Goal: Task Accomplishment & Management: Manage account settings

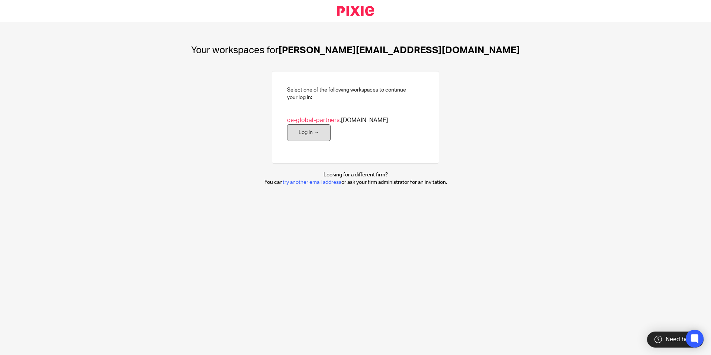
click at [331, 125] on link "Log in →" at bounding box center [309, 132] width 44 height 17
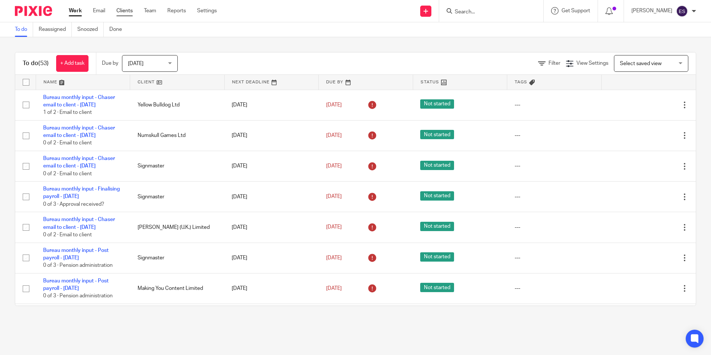
click at [125, 12] on link "Clients" at bounding box center [124, 10] width 16 height 7
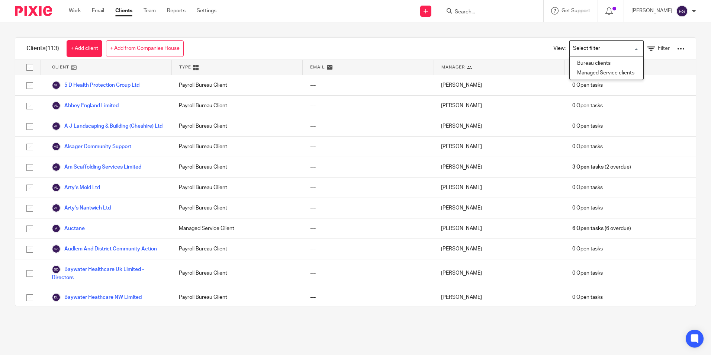
click at [601, 52] on input "Search for option" at bounding box center [604, 48] width 69 height 13
click at [594, 60] on li "Bureau clients" at bounding box center [607, 64] width 74 height 10
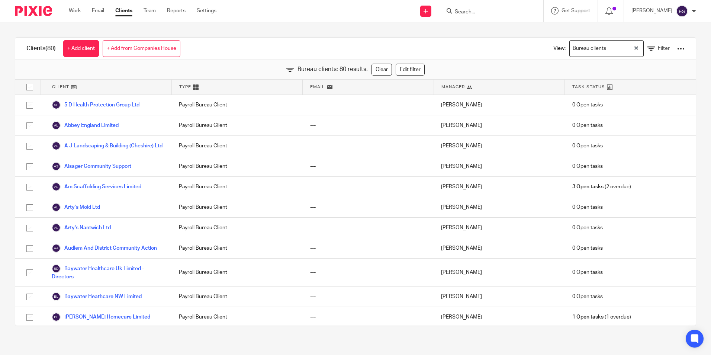
click at [455, 86] on span "Manager" at bounding box center [452, 87] width 23 height 6
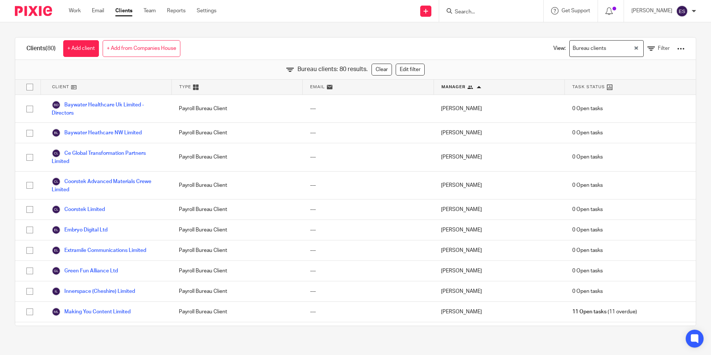
click at [67, 8] on div "Work Email Clients Team Reports Settings Work Email Clients Team Reports Settin…" at bounding box center [144, 11] width 166 height 22
click at [76, 9] on link "Work" at bounding box center [75, 10] width 12 height 7
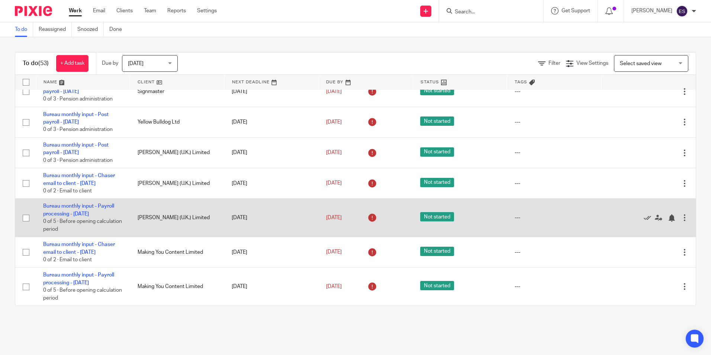
scroll to position [1474, 0]
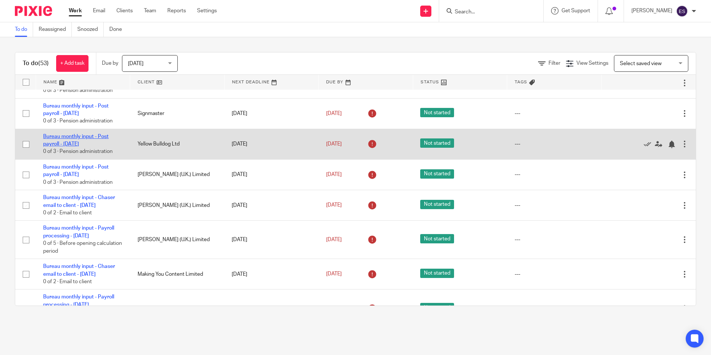
click at [85, 142] on link "Bureau monthly input - Post payroll - [DATE]" at bounding box center [75, 140] width 65 height 13
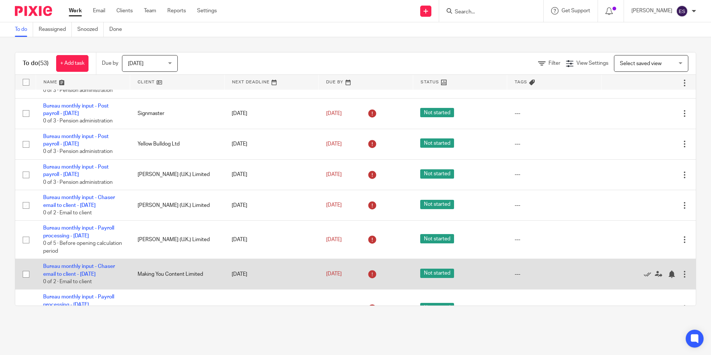
scroll to position [1511, 0]
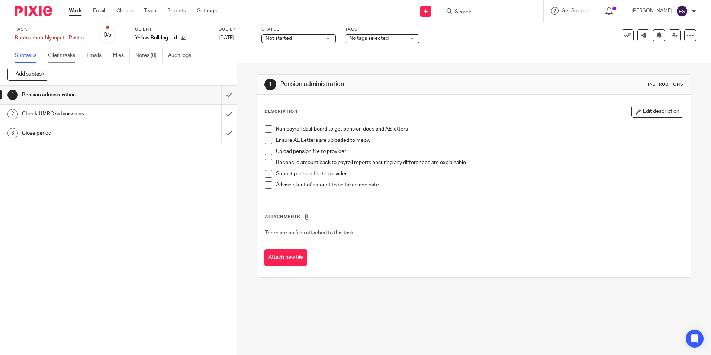
click at [67, 57] on link "Client tasks" at bounding box center [64, 55] width 33 height 15
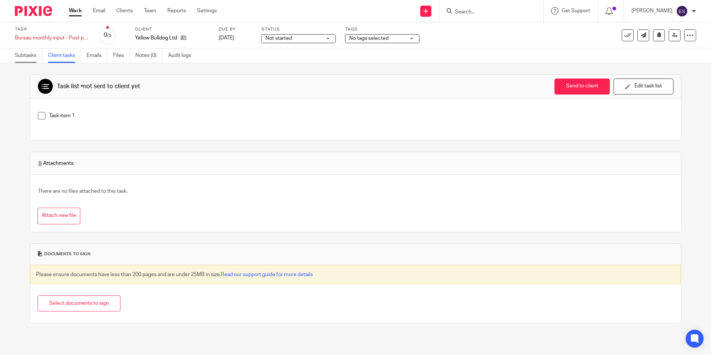
click at [19, 54] on link "Subtasks" at bounding box center [29, 55] width 28 height 15
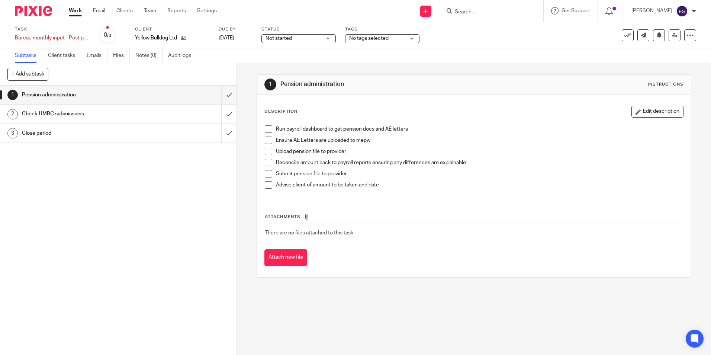
click at [89, 114] on h1 "Check HMRC submissions" at bounding box center [86, 113] width 128 height 11
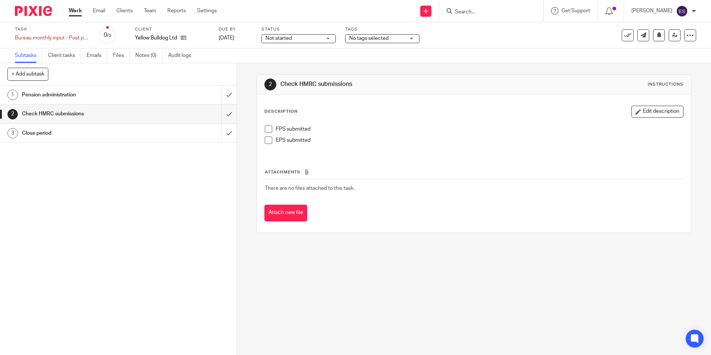
click at [83, 92] on h1 "Pension administration" at bounding box center [86, 94] width 128 height 11
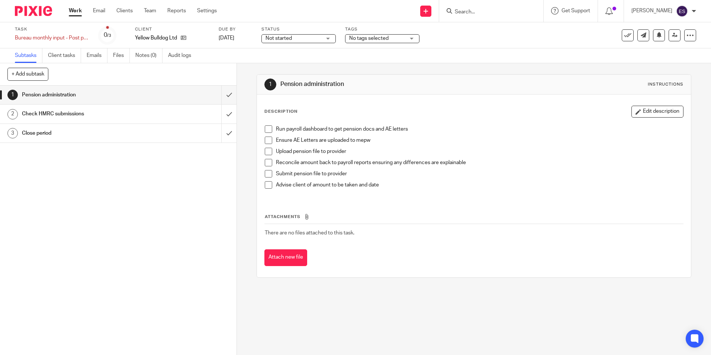
click at [113, 115] on h1 "Check HMRC submissions" at bounding box center [86, 113] width 128 height 11
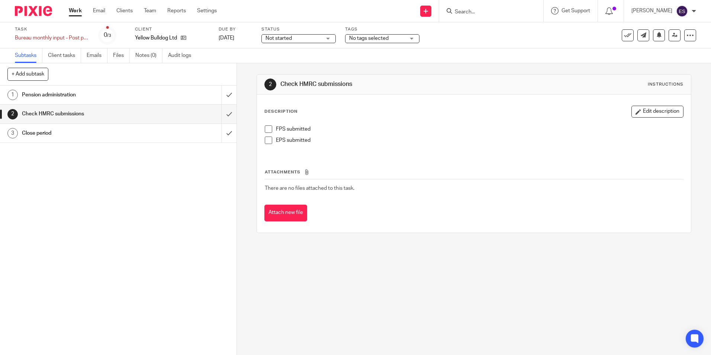
click at [41, 131] on h1 "Close period" at bounding box center [86, 133] width 128 height 11
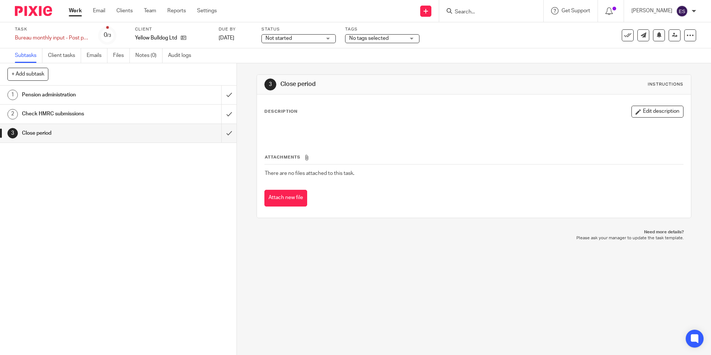
click at [136, 115] on h1 "Check HMRC submissions" at bounding box center [86, 113] width 128 height 11
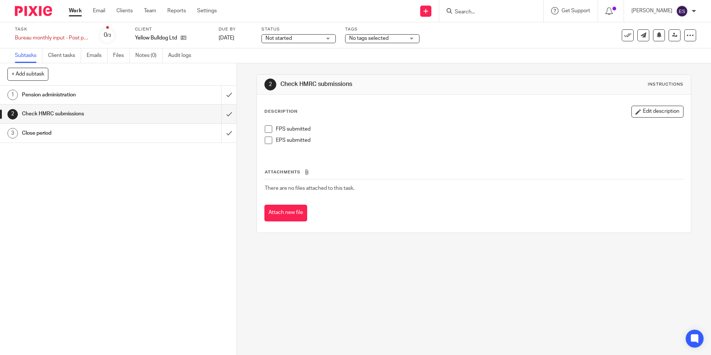
click at [49, 132] on h1 "Close period" at bounding box center [86, 133] width 128 height 11
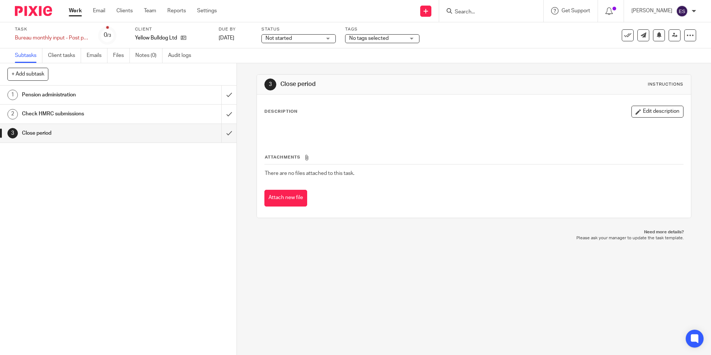
click at [80, 13] on link "Work" at bounding box center [75, 10] width 13 height 7
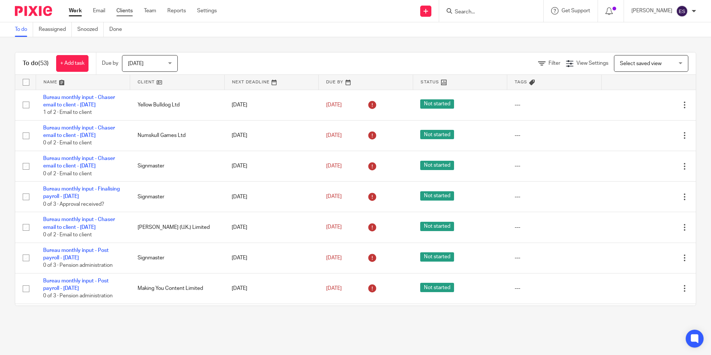
click at [125, 12] on link "Clients" at bounding box center [124, 10] width 16 height 7
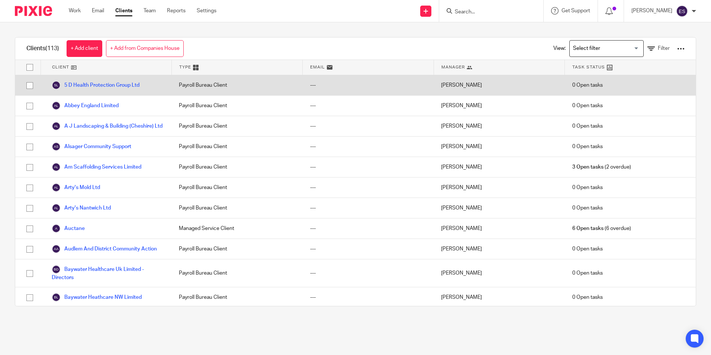
click at [449, 87] on div "[PERSON_NAME]" at bounding box center [499, 85] width 131 height 20
click at [97, 84] on link "5 D Health Protection Group Ltd" at bounding box center [96, 85] width 88 height 9
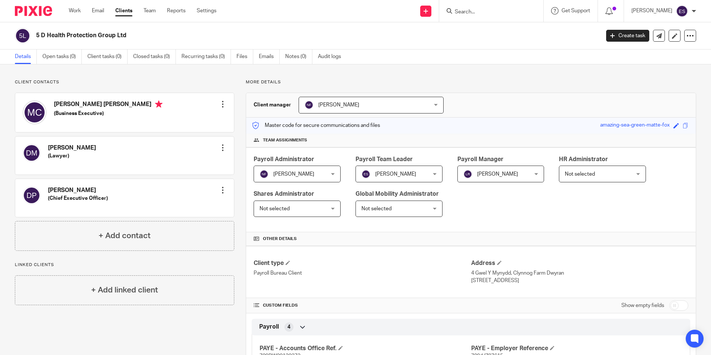
click at [301, 173] on span "[PERSON_NAME]" at bounding box center [292, 174] width 64 height 16
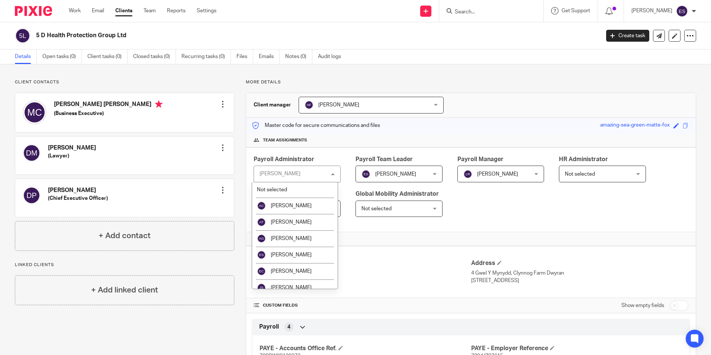
click at [301, 173] on div "[PERSON_NAME] [PERSON_NAME]" at bounding box center [297, 173] width 87 height 17
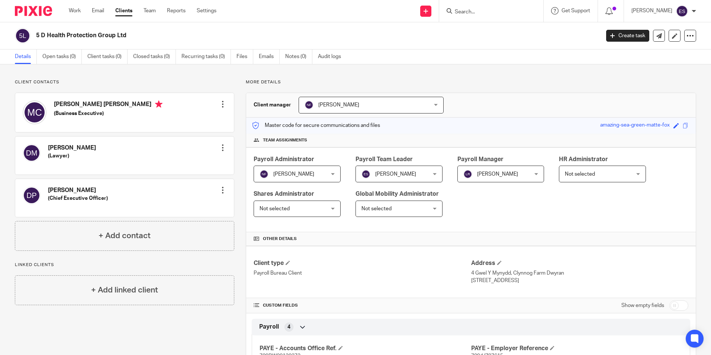
click at [190, 196] on div "Dr Percival (Chief Executive Officer) Edit contact Create client from contact E…" at bounding box center [124, 198] width 219 height 38
click at [223, 189] on div at bounding box center [222, 189] width 7 height 7
click at [222, 189] on div at bounding box center [222, 189] width 7 height 7
click at [75, 11] on link "Work" at bounding box center [75, 10] width 12 height 7
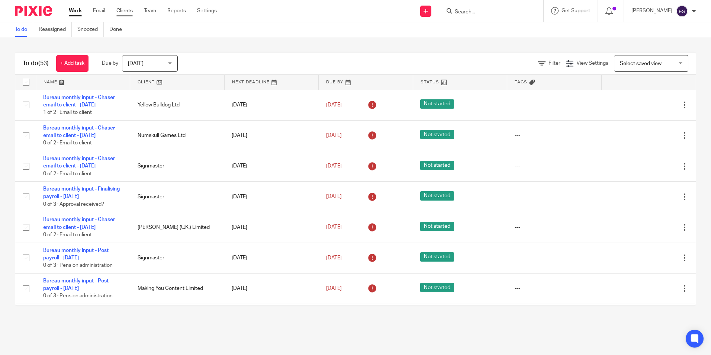
click at [125, 12] on link "Clients" at bounding box center [124, 10] width 16 height 7
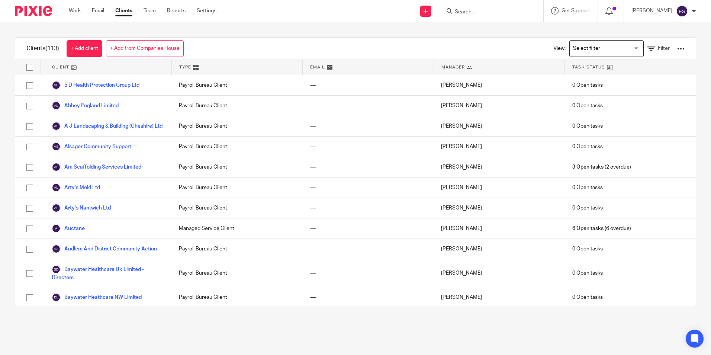
click at [485, 12] on input "Search" at bounding box center [487, 12] width 67 height 7
type input "nov"
click button "submit" at bounding box center [0, 0] width 0 height 0
click at [492, 27] on link at bounding box center [499, 28] width 92 height 11
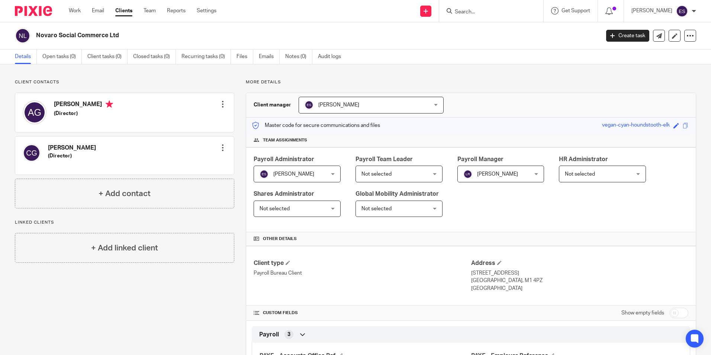
click at [322, 171] on div "Emma Shone Emma Shone" at bounding box center [297, 173] width 87 height 17
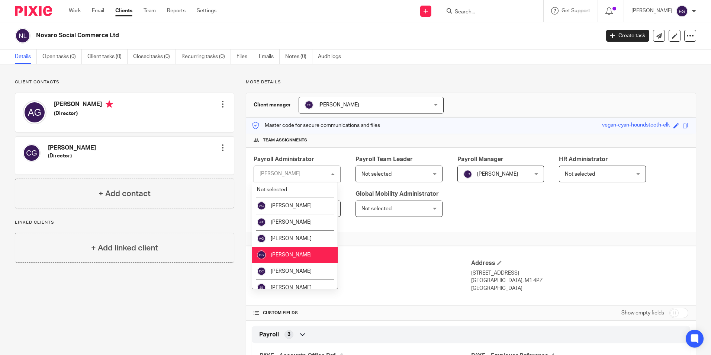
click at [300, 173] on div "Emma Shone Emma Shone" at bounding box center [297, 173] width 87 height 17
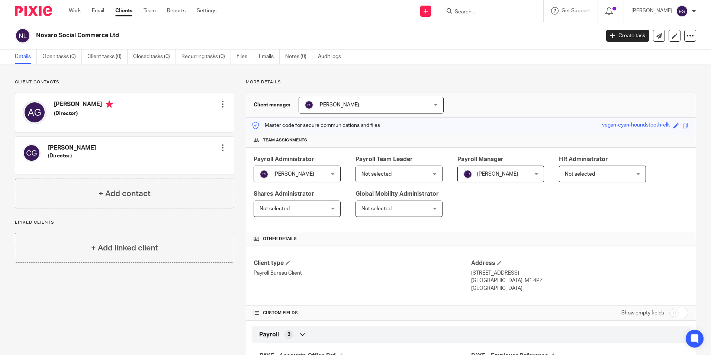
click at [300, 173] on span "[PERSON_NAME]" at bounding box center [293, 173] width 41 height 5
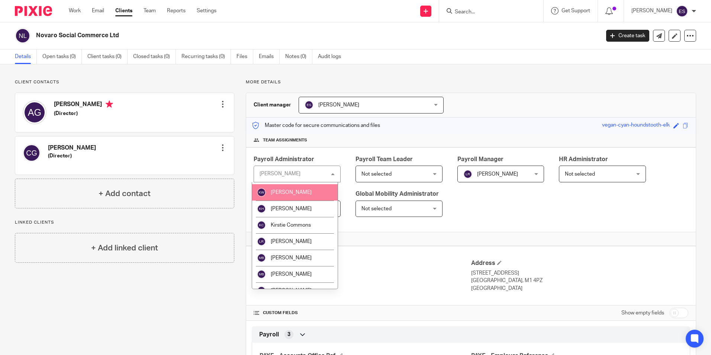
scroll to position [186, 0]
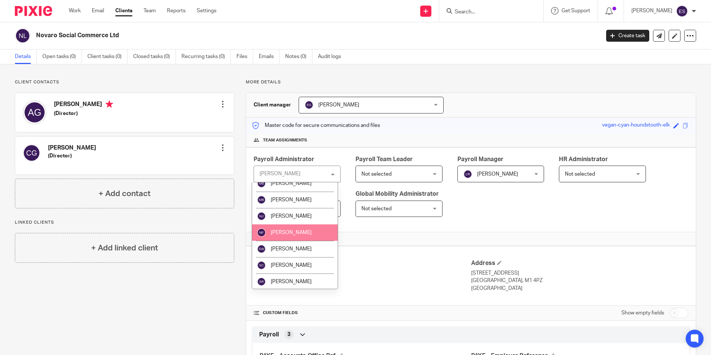
click at [300, 231] on li "[PERSON_NAME]" at bounding box center [295, 232] width 86 height 16
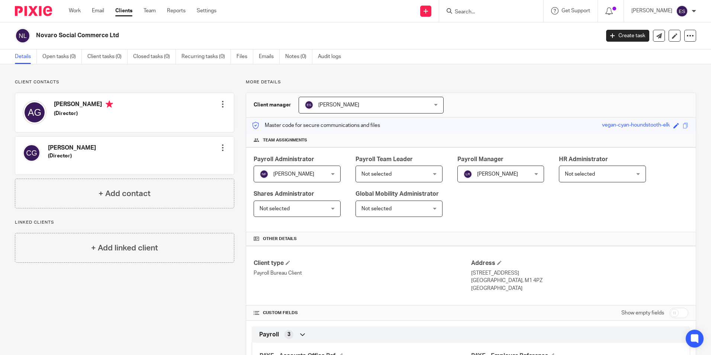
click at [389, 172] on span "Not selected" at bounding box center [393, 174] width 64 height 16
click at [367, 103] on span "[PERSON_NAME]" at bounding box center [360, 105] width 111 height 16
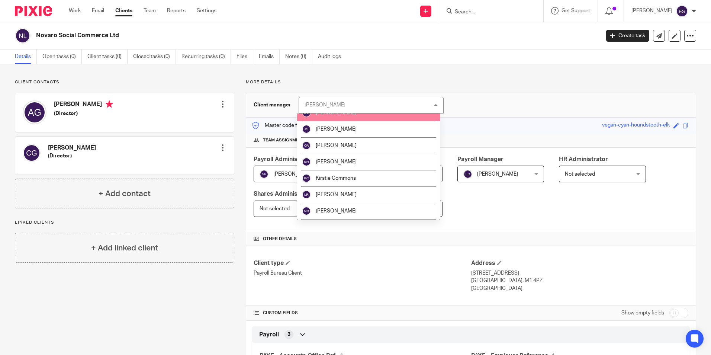
scroll to position [149, 0]
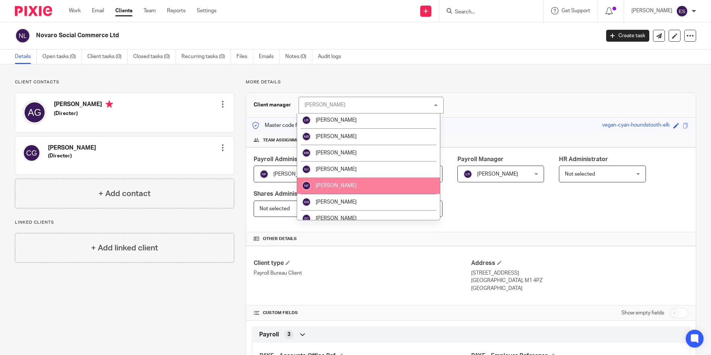
click at [356, 183] on li "[PERSON_NAME]" at bounding box center [368, 185] width 143 height 16
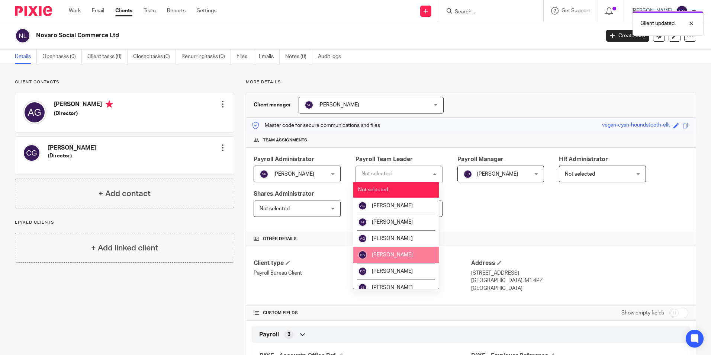
click at [397, 250] on li "[PERSON_NAME]" at bounding box center [396, 255] width 86 height 16
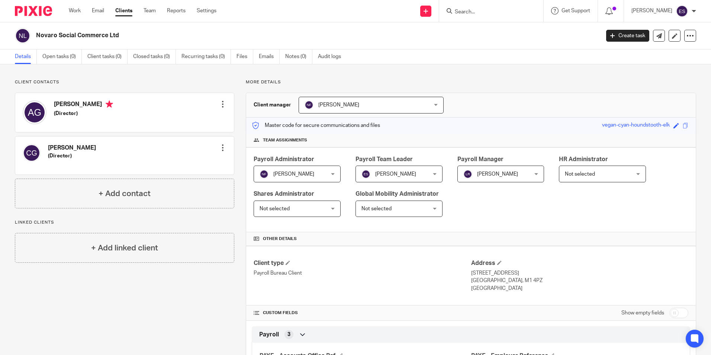
click at [471, 13] on input "Search" at bounding box center [487, 12] width 67 height 7
type input "[PERSON_NAME]"
click at [485, 28] on link at bounding box center [510, 28] width 114 height 11
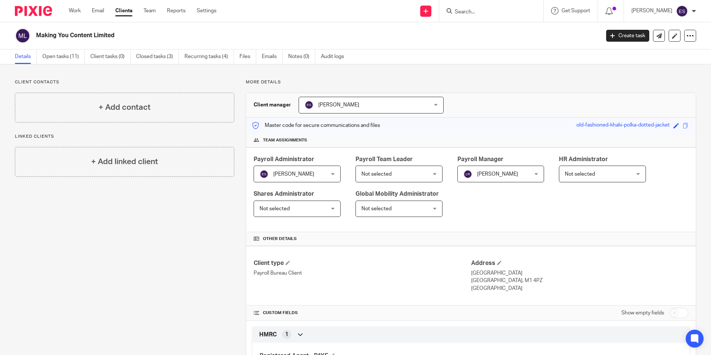
click at [342, 105] on span "[PERSON_NAME]" at bounding box center [338, 104] width 41 height 5
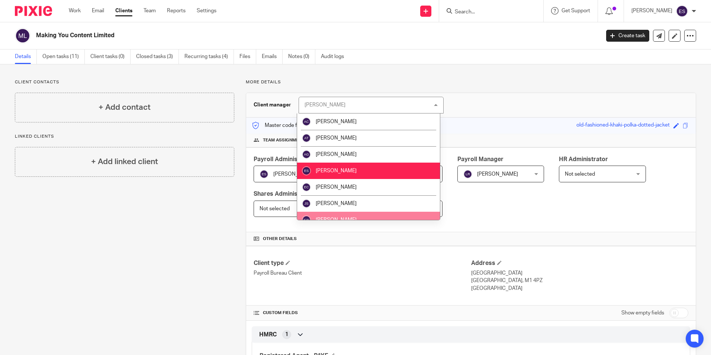
scroll to position [149, 0]
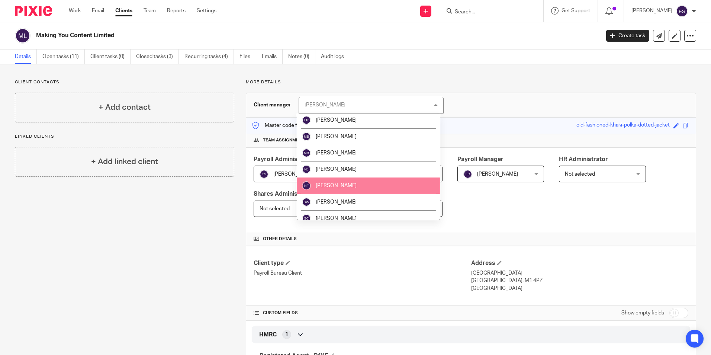
click at [354, 182] on li "[PERSON_NAME]" at bounding box center [368, 185] width 143 height 16
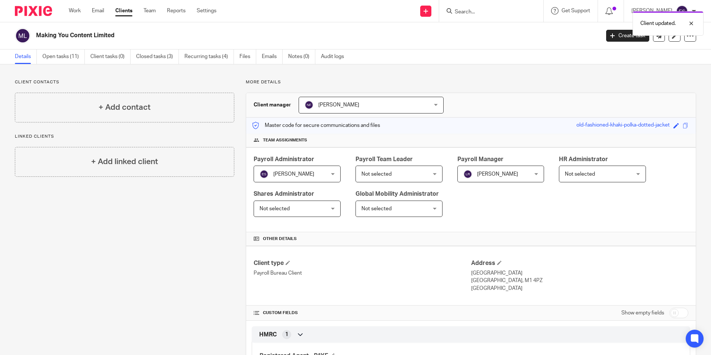
click at [317, 177] on span "[PERSON_NAME]" at bounding box center [292, 174] width 64 height 16
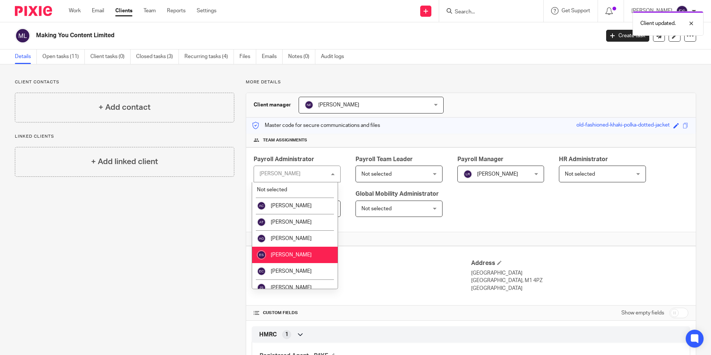
scroll to position [149, 0]
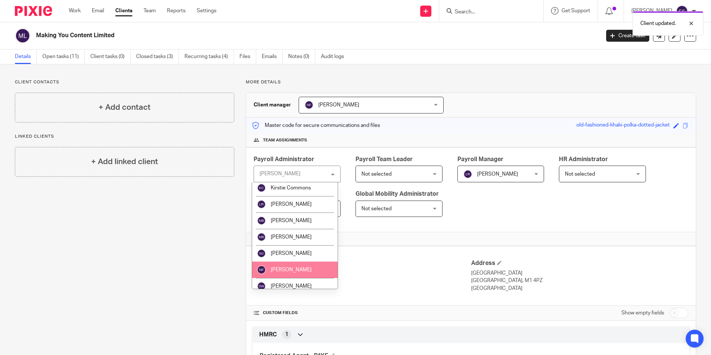
click at [299, 268] on li "[PERSON_NAME]" at bounding box center [295, 269] width 86 height 16
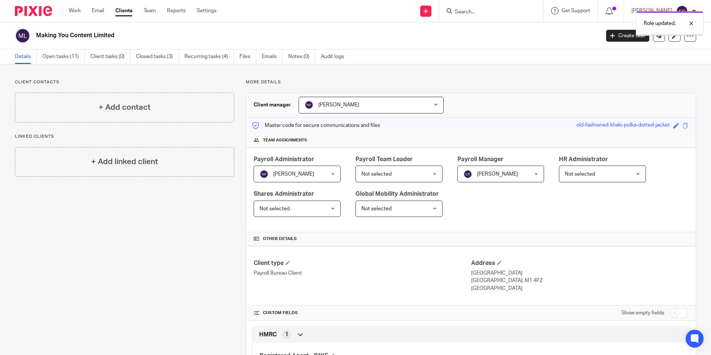
click at [406, 176] on span "Not selected" at bounding box center [393, 174] width 64 height 16
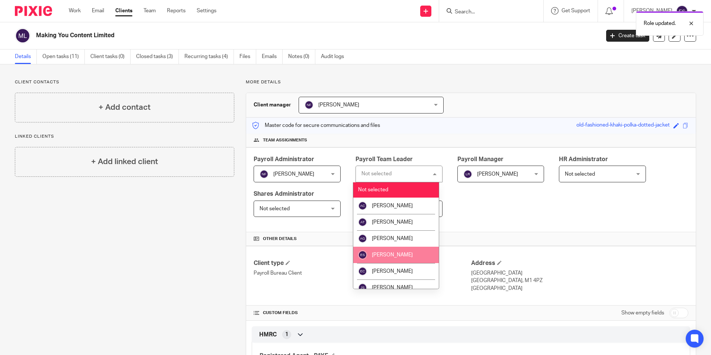
click at [391, 257] on span "[PERSON_NAME]" at bounding box center [392, 254] width 41 height 5
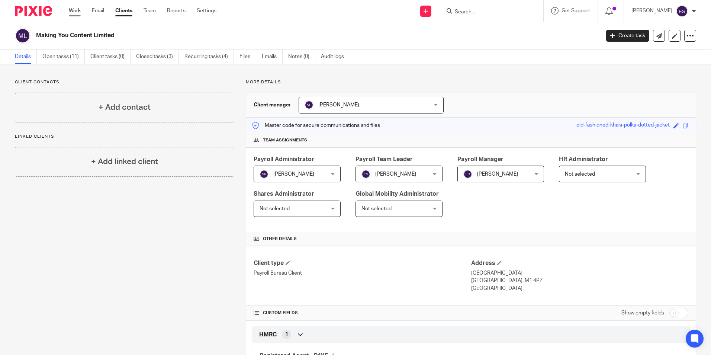
click at [78, 10] on link "Work" at bounding box center [75, 10] width 12 height 7
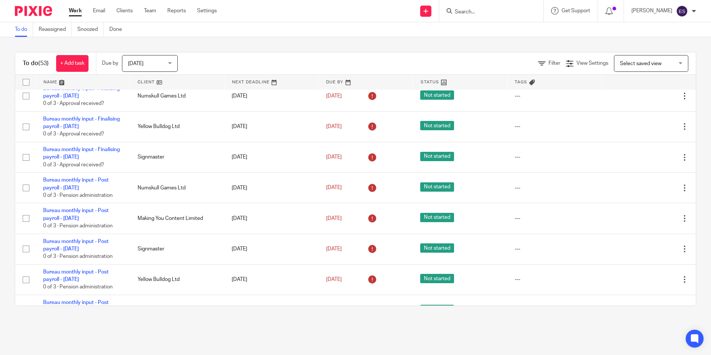
scroll to position [1511, 0]
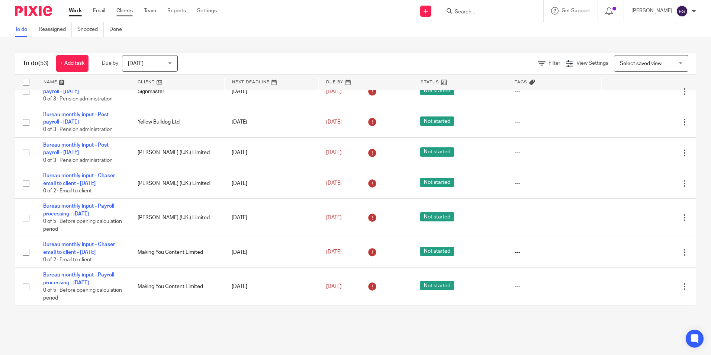
click at [133, 10] on link "Clients" at bounding box center [124, 10] width 16 height 7
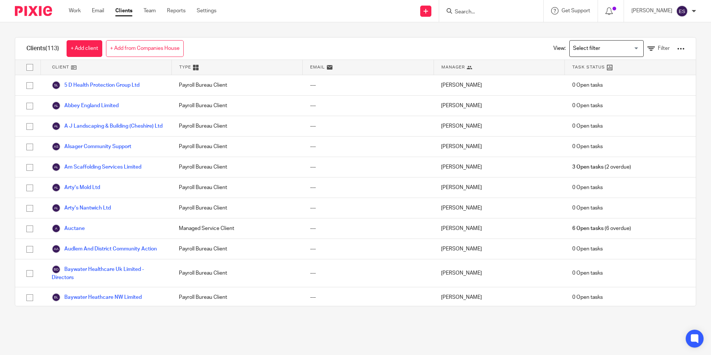
click at [448, 70] on span "Manager" at bounding box center [452, 67] width 23 height 6
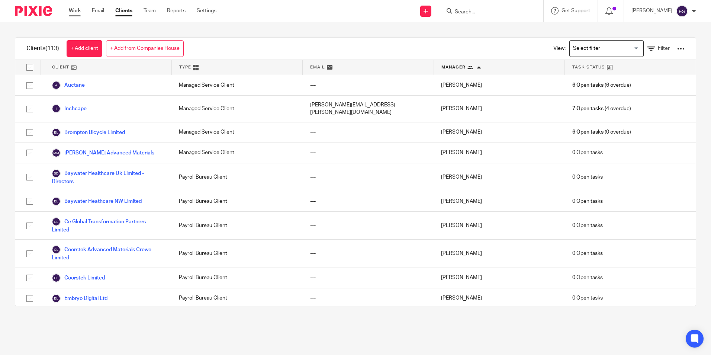
click at [75, 10] on link "Work" at bounding box center [75, 10] width 12 height 7
